Goal: Task Accomplishment & Management: Use online tool/utility

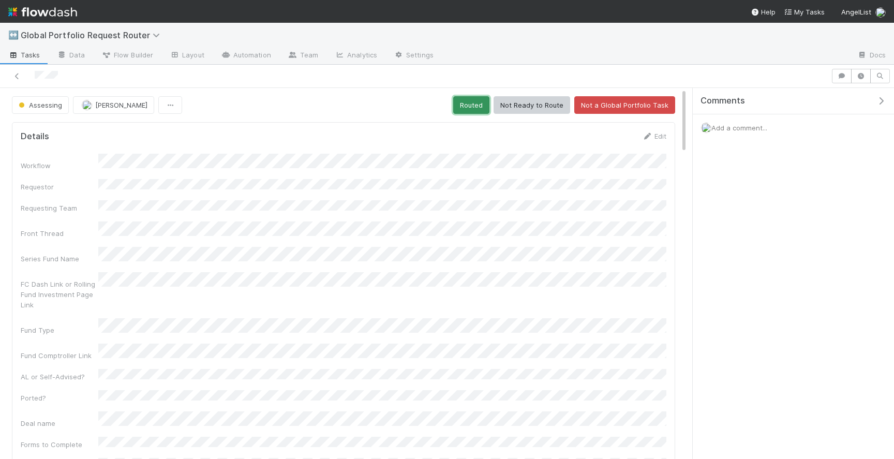
click at [472, 105] on button "Routed" at bounding box center [471, 105] width 36 height 18
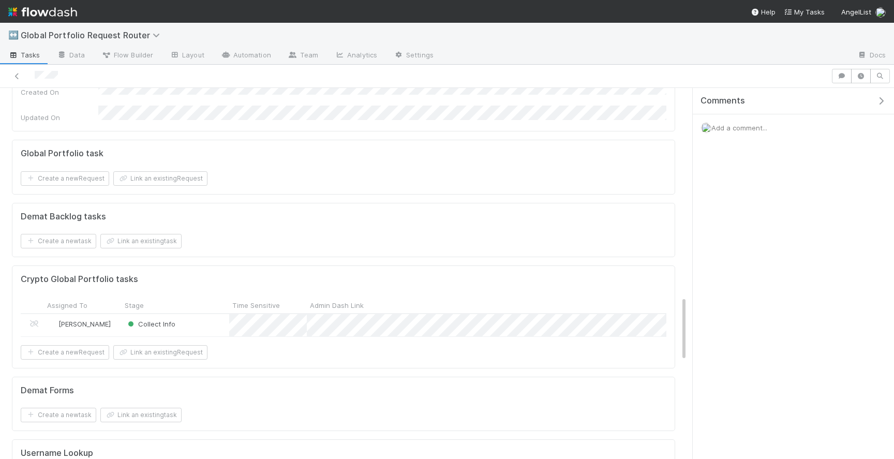
scroll to position [1213, 0]
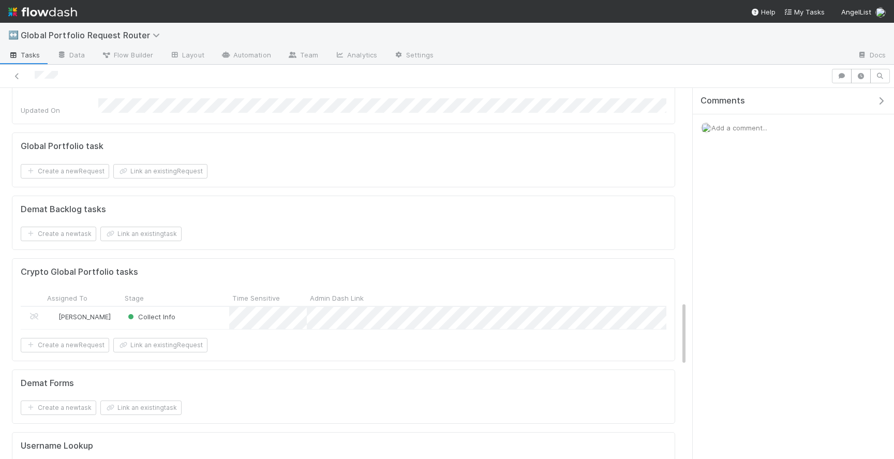
click at [203, 307] on div "Collect Info" at bounding box center [176, 318] width 108 height 22
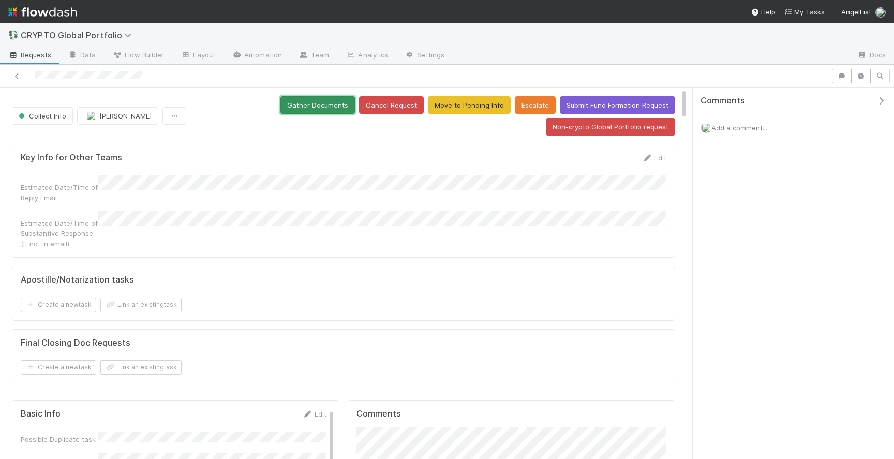
click at [336, 100] on button "Gather Documents" at bounding box center [317, 105] width 74 height 18
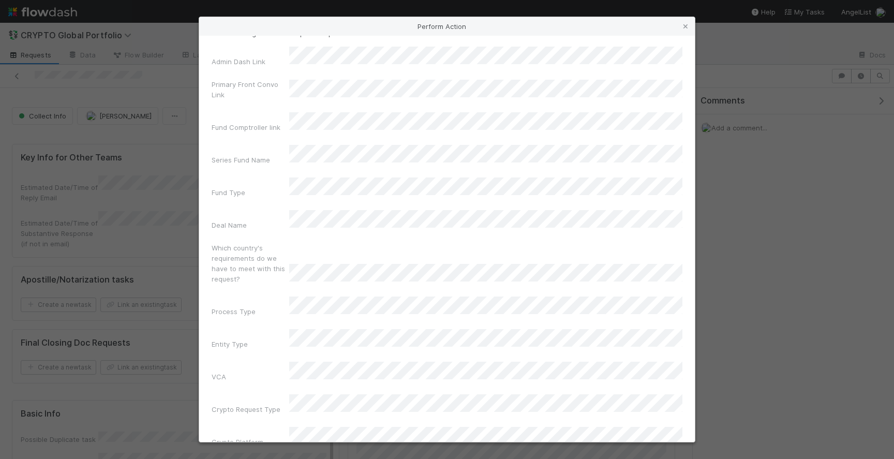
scroll to position [21, 0]
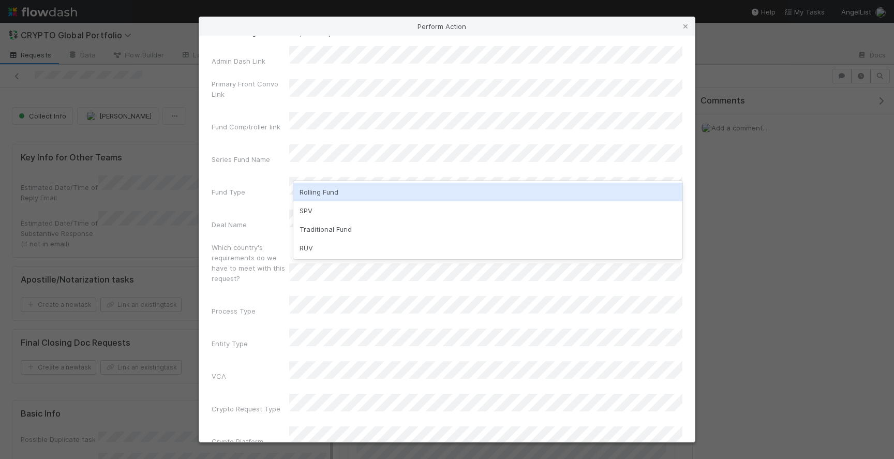
click at [359, 189] on div "Rolling Fund" at bounding box center [487, 192] width 389 height 19
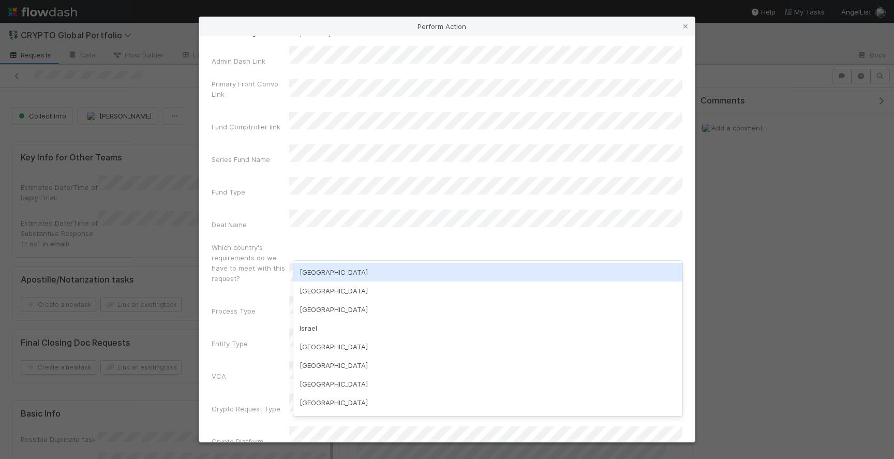
click at [334, 272] on div "[GEOGRAPHIC_DATA]" at bounding box center [487, 272] width 389 height 19
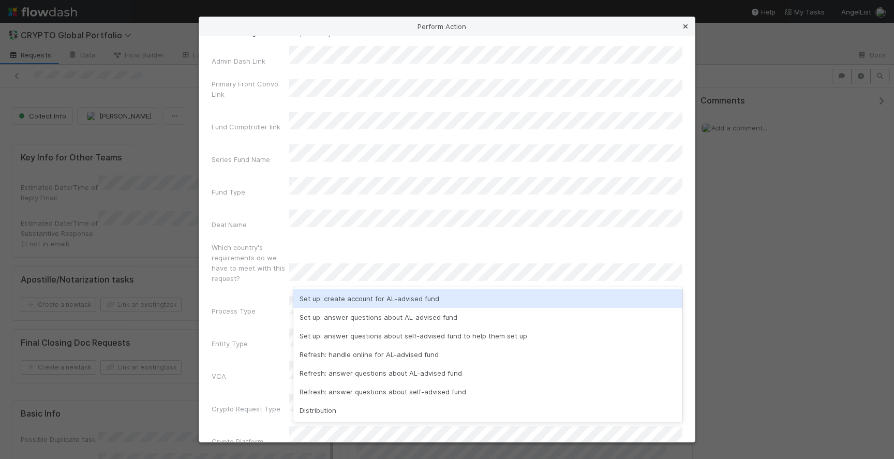
click at [687, 29] on icon at bounding box center [685, 26] width 10 height 7
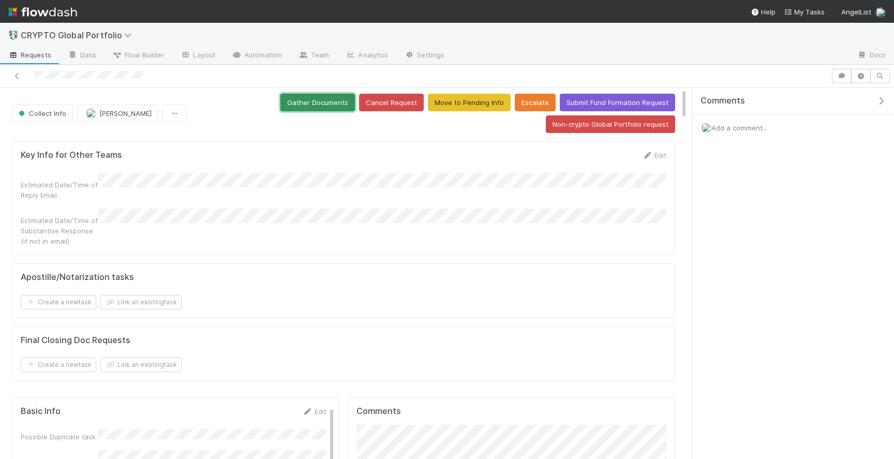
scroll to position [0, 0]
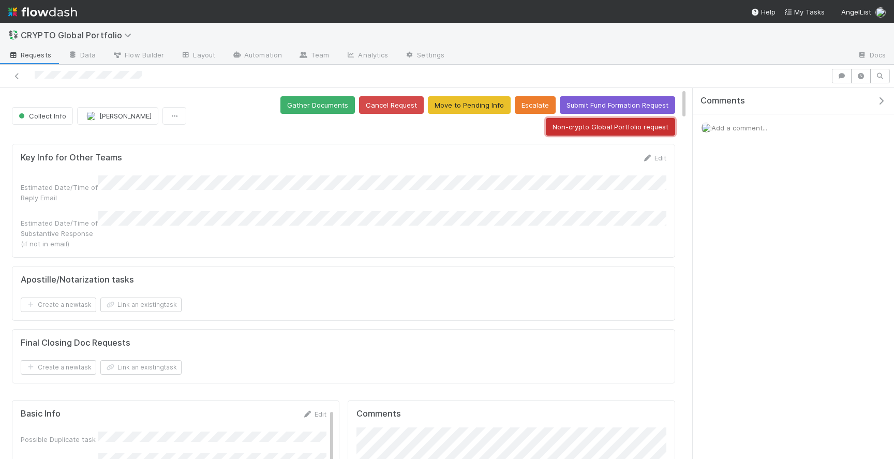
click at [609, 131] on button "Non-crypto Global Portfolio request" at bounding box center [610, 127] width 129 height 18
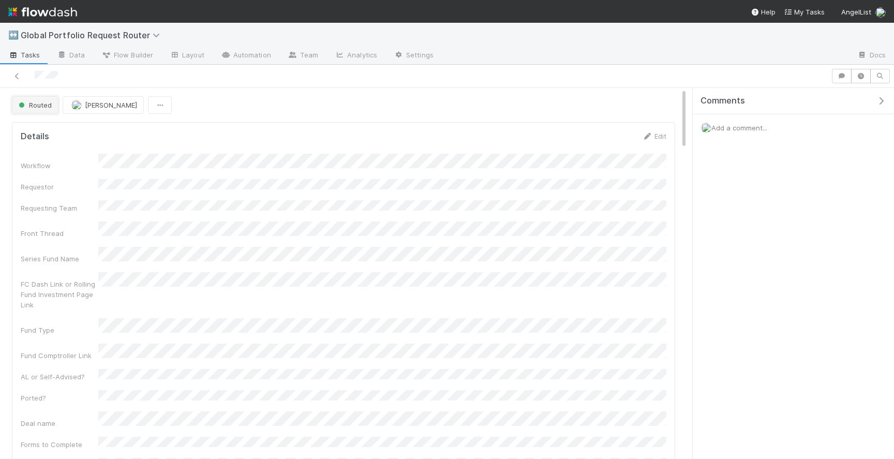
click at [50, 104] on span "Routed" at bounding box center [34, 105] width 35 height 8
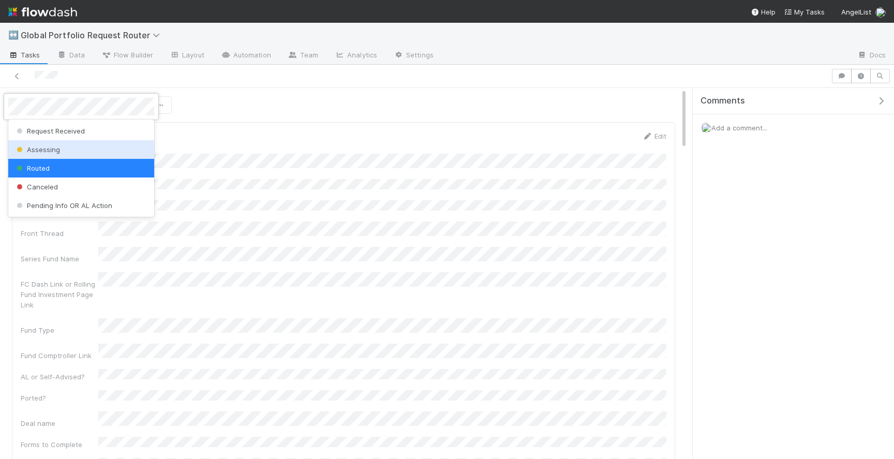
click at [49, 145] on span "Assessing" at bounding box center [37, 149] width 46 height 8
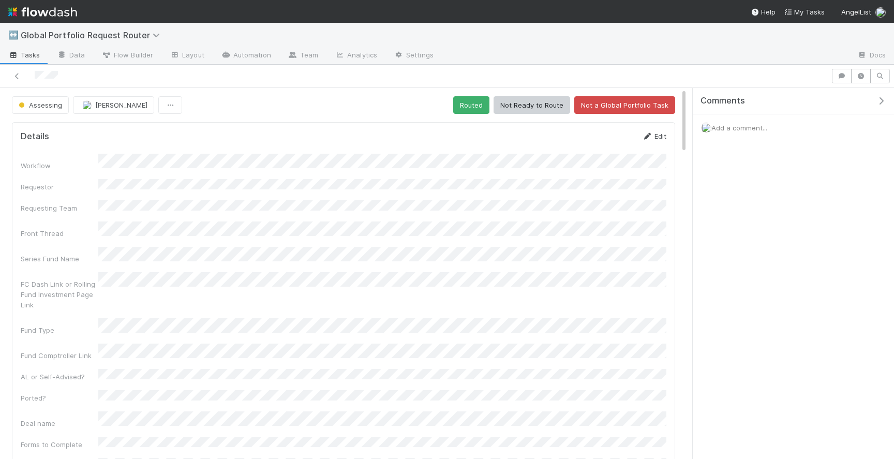
click at [663, 136] on link "Edit" at bounding box center [654, 136] width 24 height 8
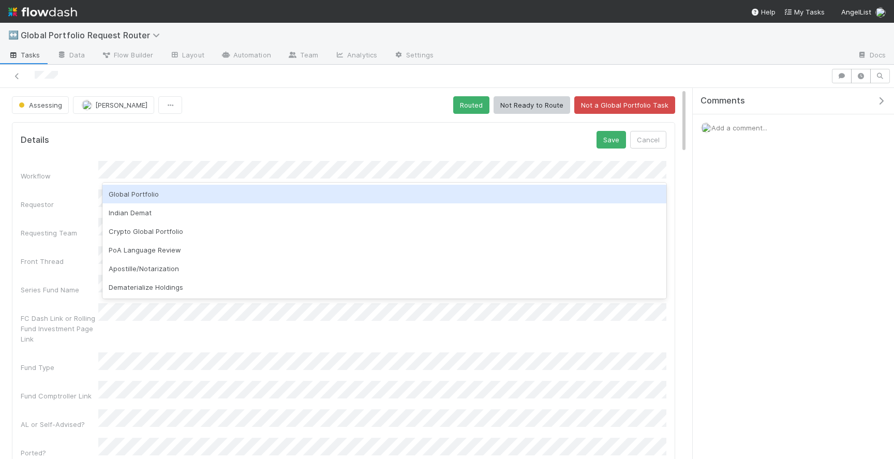
click at [160, 189] on div "Global Portfolio" at bounding box center [384, 194] width 564 height 19
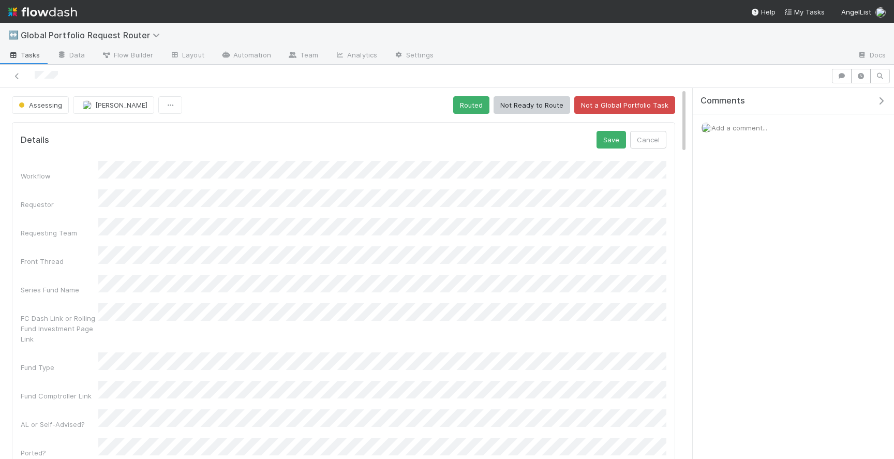
click at [303, 137] on div "Details Save Cancel" at bounding box center [344, 140] width 646 height 18
click at [608, 139] on button "Save" at bounding box center [610, 140] width 29 height 18
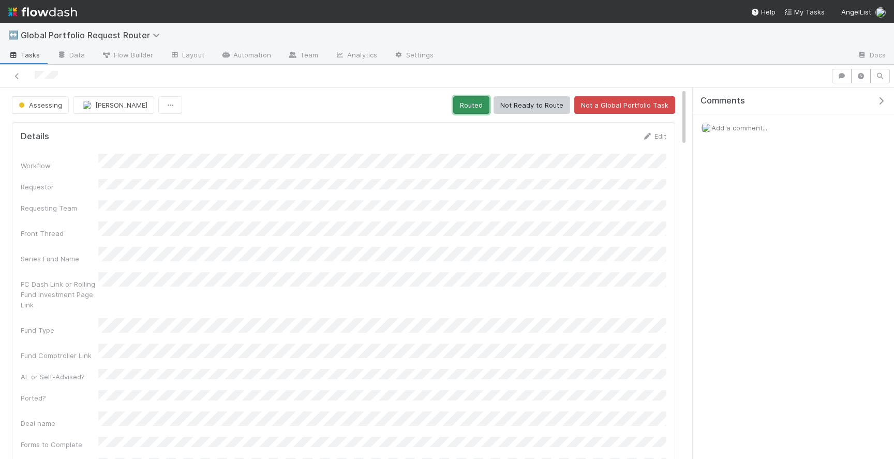
click at [481, 103] on button "Routed" at bounding box center [471, 105] width 36 height 18
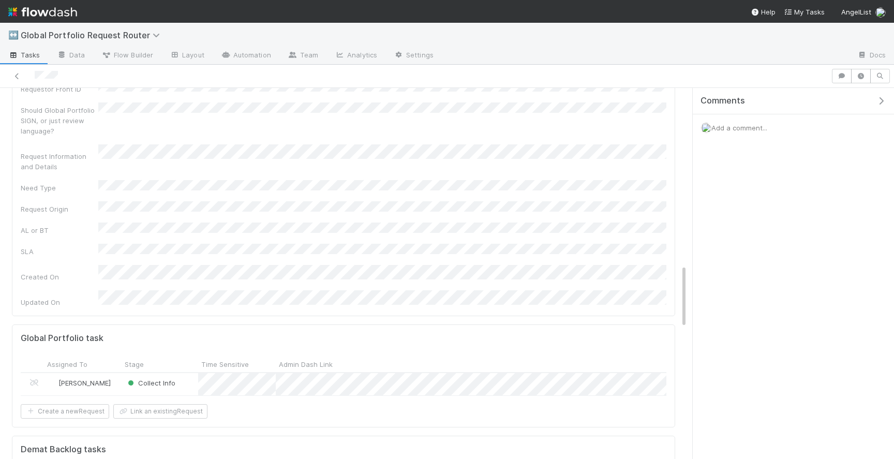
scroll to position [1036, 0]
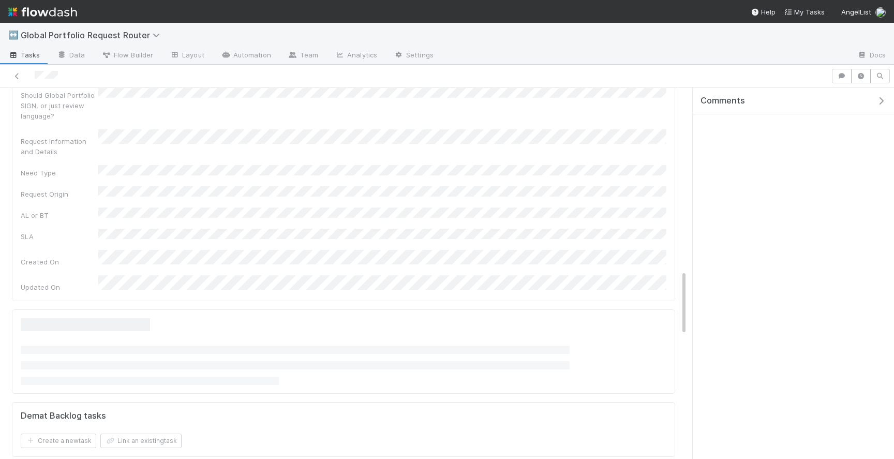
scroll to position [1043, 0]
